Goal: Transaction & Acquisition: Purchase product/service

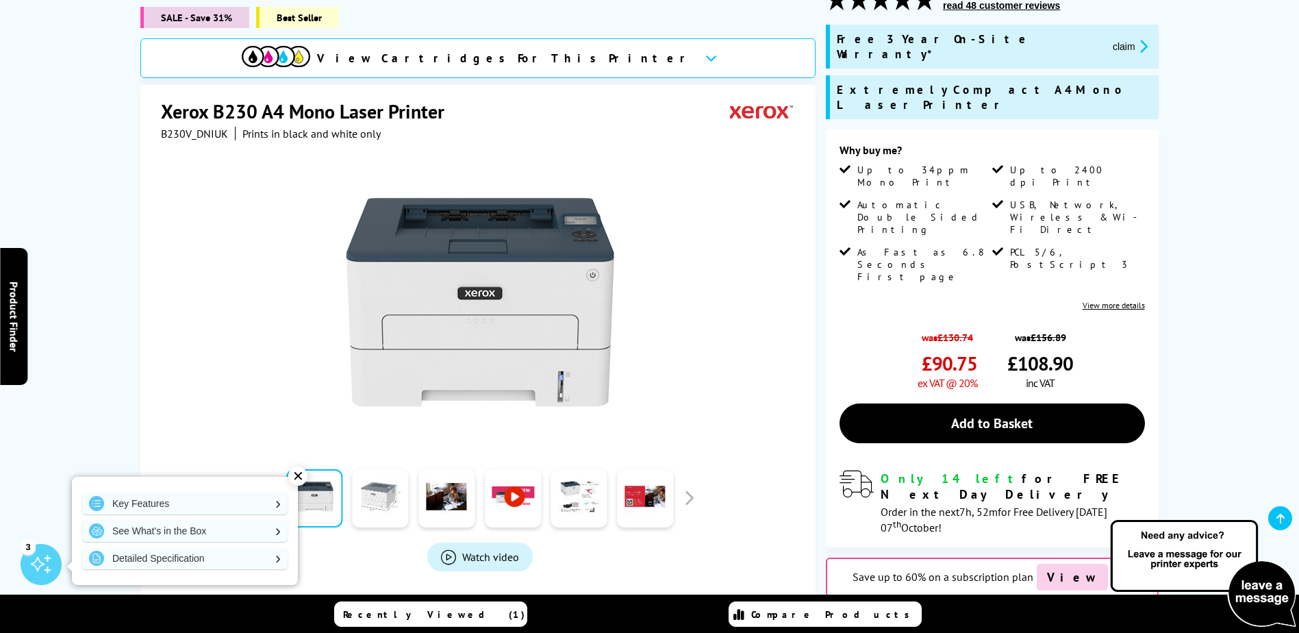
click at [383, 481] on link at bounding box center [381, 498] width 56 height 58
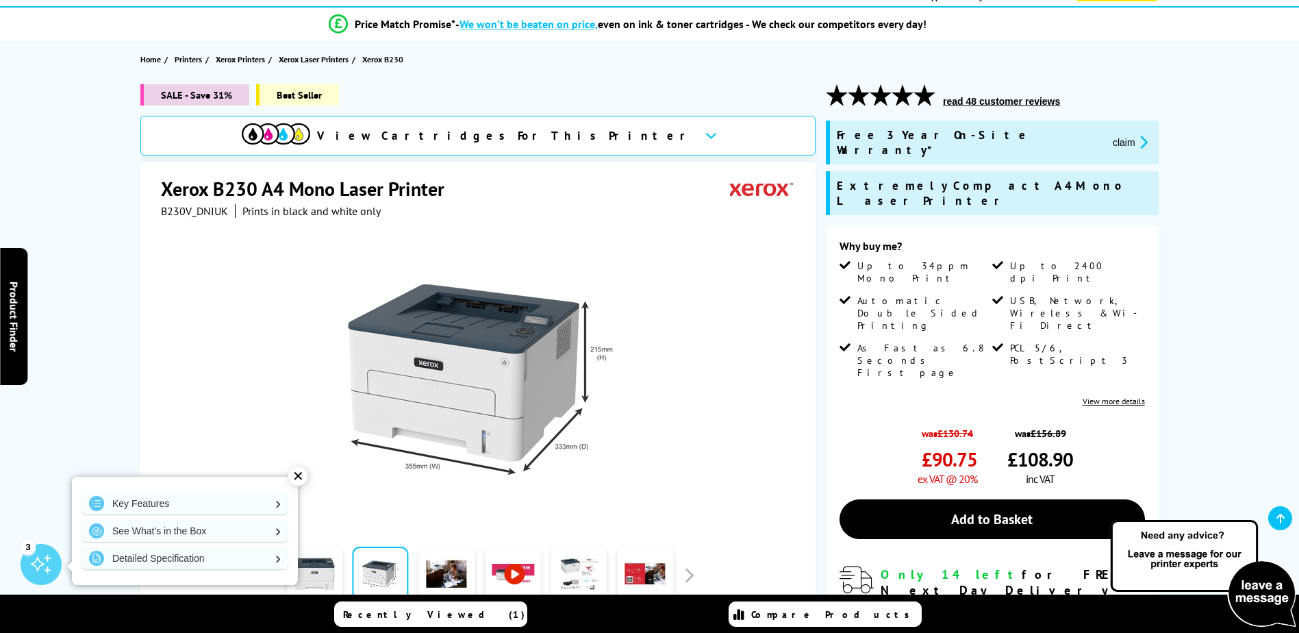
scroll to position [137, 0]
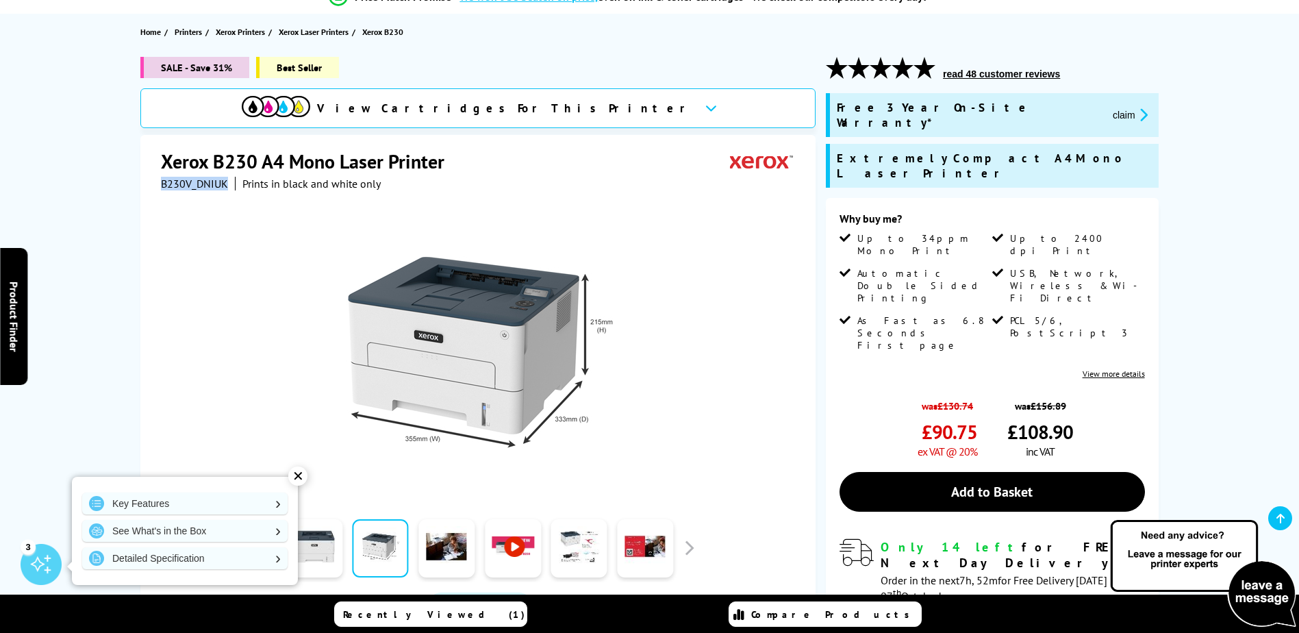
drag, startPoint x: 218, startPoint y: 181, endPoint x: 142, endPoint y: 186, distance: 76.8
click at [142, 186] on div "Xerox B230 A4 Mono Laser Printer B230V_DNIUK Prints in black and white only Wat…" at bounding box center [477, 430] width 675 height 590
drag, startPoint x: 142, startPoint y: 186, endPoint x: 172, endPoint y: 184, distance: 30.3
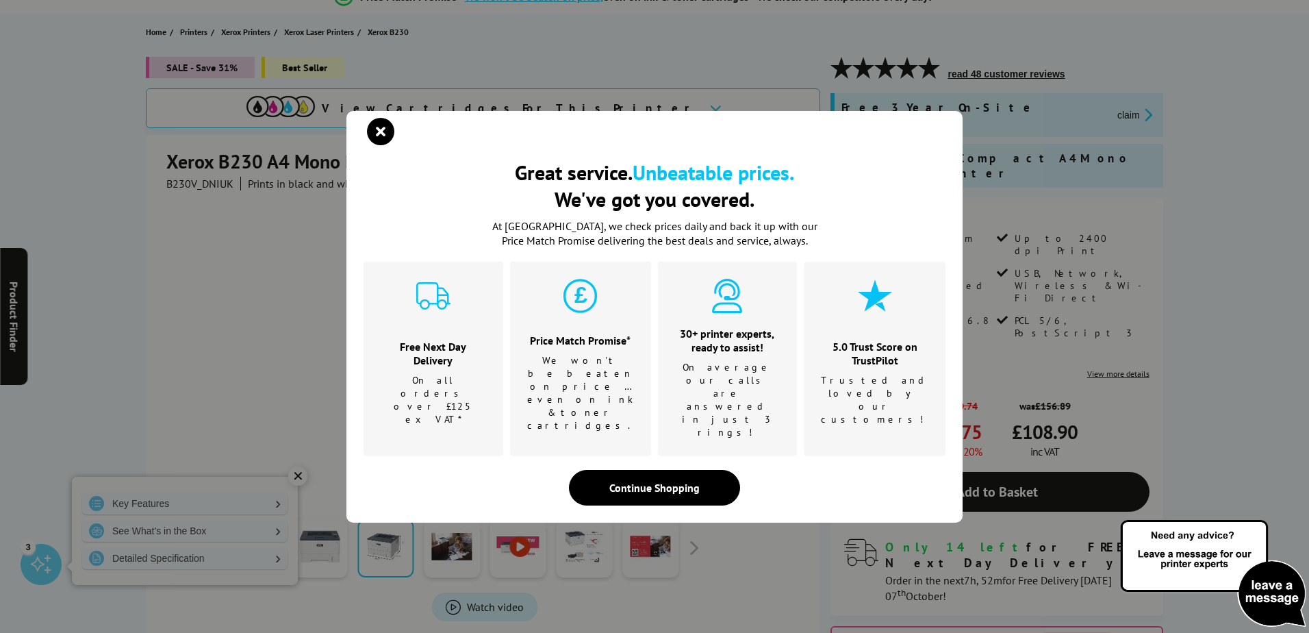
drag, startPoint x: 172, startPoint y: 184, endPoint x: 130, endPoint y: 255, distance: 82.6
click at [130, 255] on div "Great service. Unbeatable prices. We've got you covered. Great service. Unbeata…" at bounding box center [654, 316] width 1309 height 633
drag, startPoint x: 381, startPoint y: 159, endPoint x: 277, endPoint y: 179, distance: 106.0
click at [381, 145] on icon "close modal" at bounding box center [380, 131] width 27 height 27
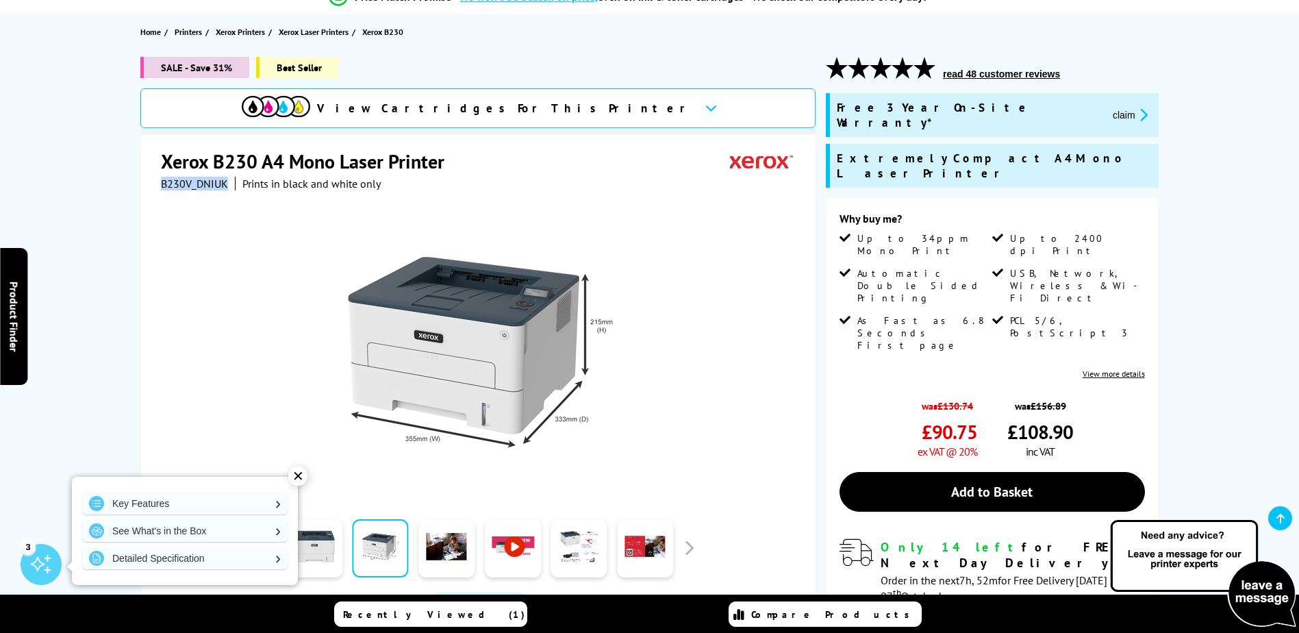
drag, startPoint x: 225, startPoint y: 186, endPoint x: 160, endPoint y: 186, distance: 64.4
click at [160, 186] on div "Xerox B230 A4 Mono Laser Printer B230V_DNIUK Prints in black and white only Wat…" at bounding box center [477, 430] width 675 height 590
drag, startPoint x: 160, startPoint y: 188, endPoint x: 173, endPoint y: 189, distance: 13.1
copy span "B230V_DNIUK"
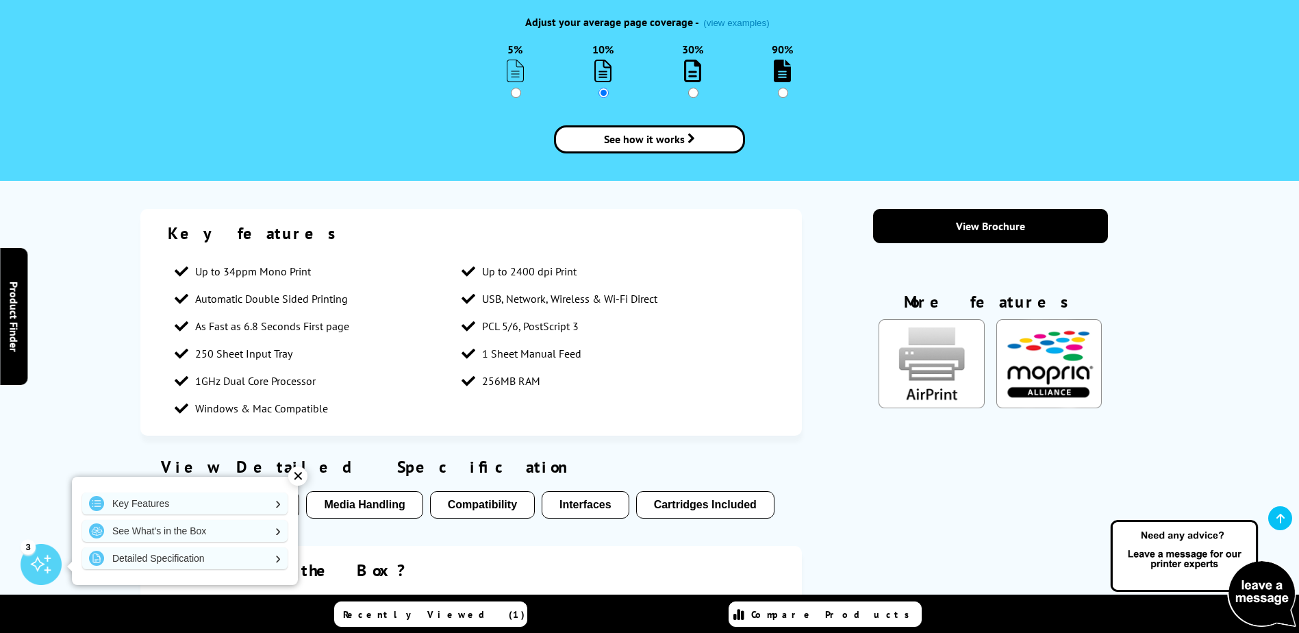
scroll to position [1780, 0]
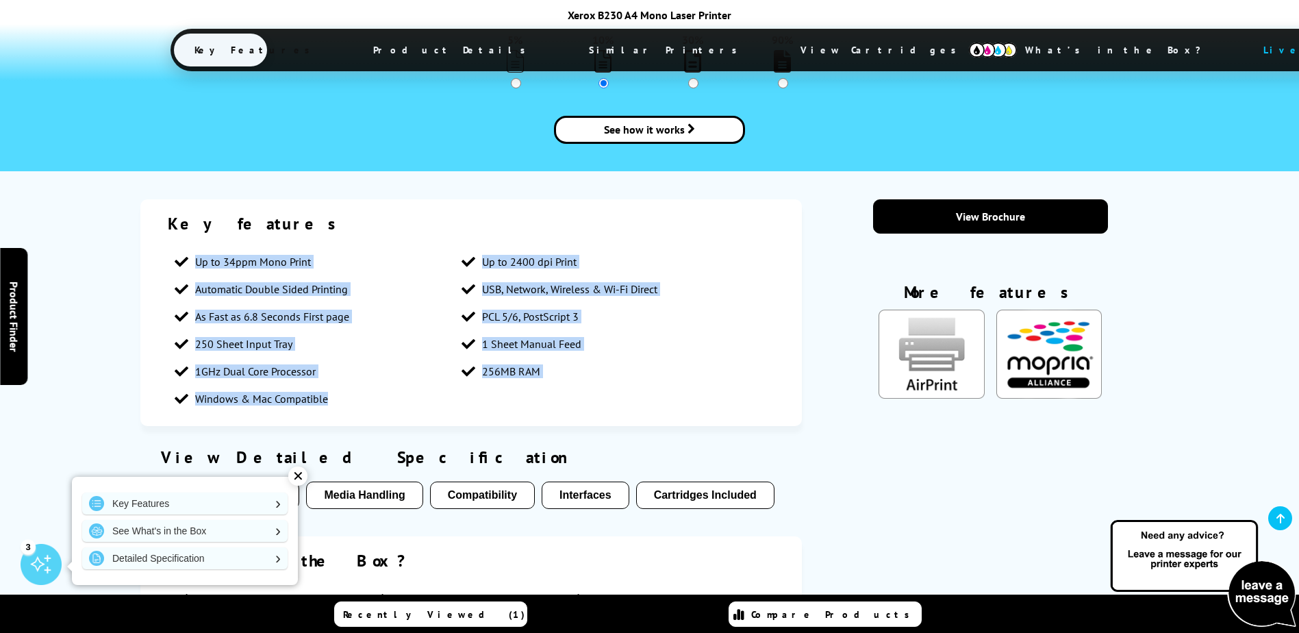
drag, startPoint x: 356, startPoint y: 323, endPoint x: 144, endPoint y: 166, distance: 263.8
click at [144, 199] on div "Key features Up to 34ppm Mono Print Up to 2400 dpi Print Automatic Double Sided…" at bounding box center [470, 312] width 661 height 227
drag, startPoint x: 144, startPoint y: 166, endPoint x: 273, endPoint y: 177, distance: 129.1
copy ul "Up to 34ppm Mono Print Up to 2400 dpi Print Automatic Double Sided Printing USB…"
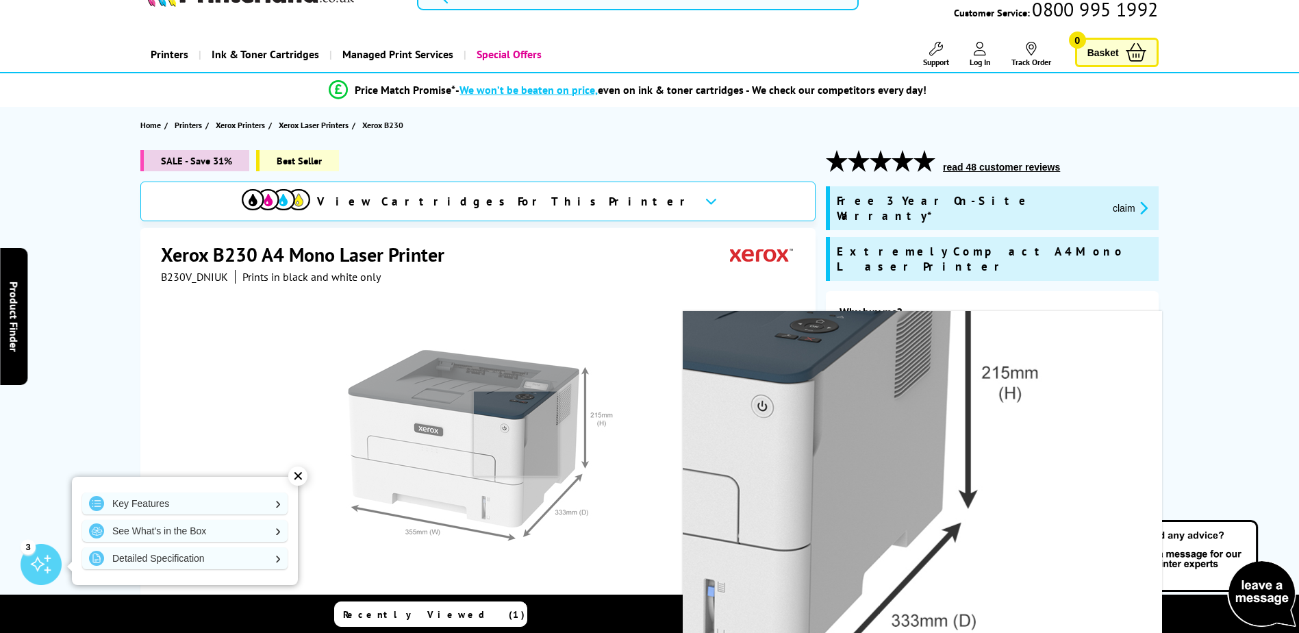
scroll to position [0, 0]
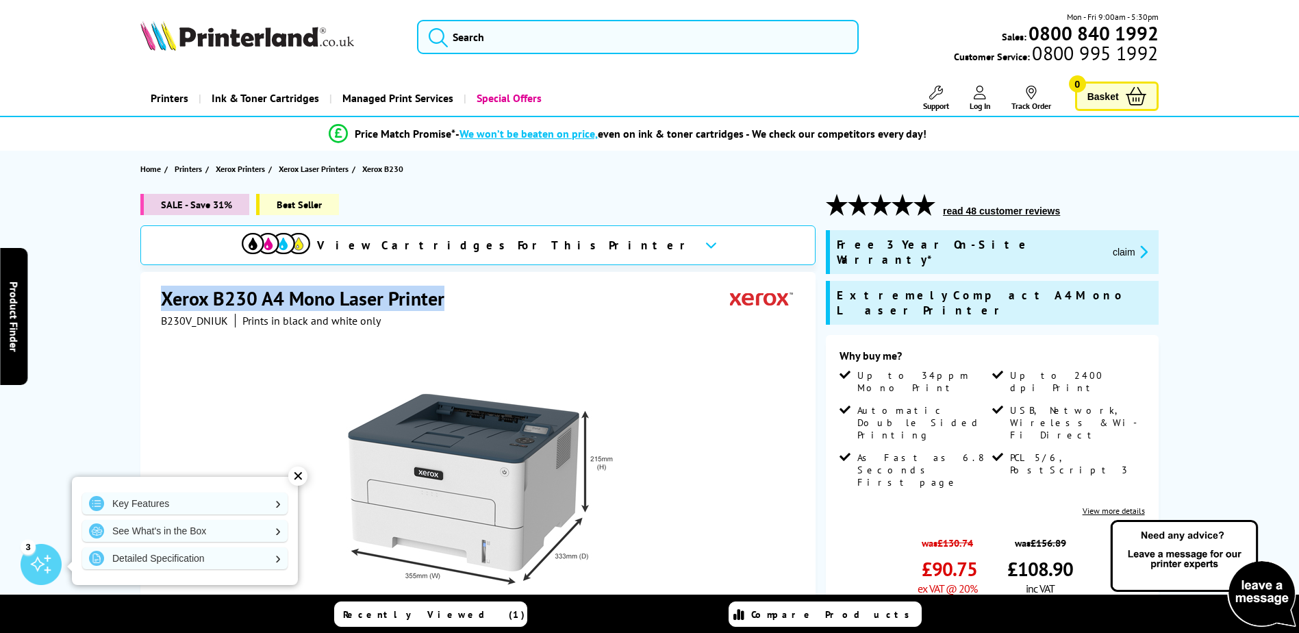
drag, startPoint x: 165, startPoint y: 296, endPoint x: 475, endPoint y: 295, distance: 309.5
click at [475, 295] on div "Xerox B230 A4 Mono Laser Printer" at bounding box center [479, 300] width 637 height 28
drag, startPoint x: 473, startPoint y: 295, endPoint x: 376, endPoint y: 295, distance: 97.2
copy h1 "Xerox B230 A4 Mono Laser Printer"
